Goal: Task Accomplishment & Management: Use online tool/utility

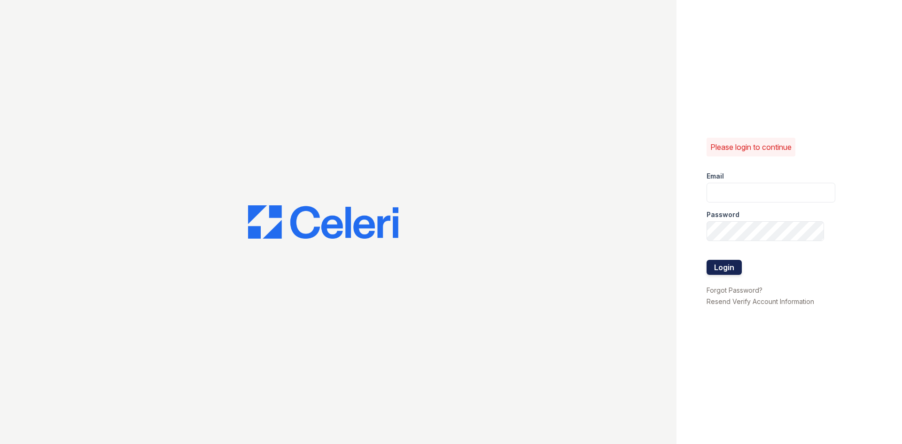
type input "[EMAIL_ADDRESS][DOMAIN_NAME]"
click at [721, 272] on button "Login" at bounding box center [724, 267] width 35 height 15
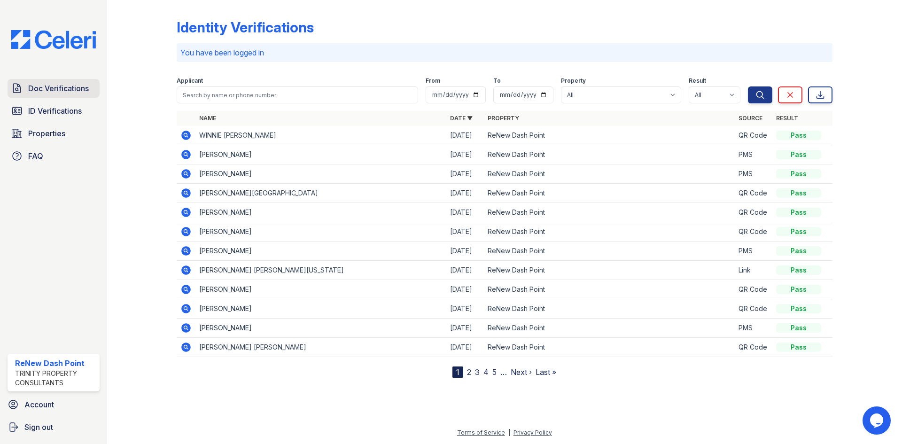
click at [34, 79] on link "Doc Verifications" at bounding box center [54, 88] width 92 height 19
